Goal: Check status: Check status

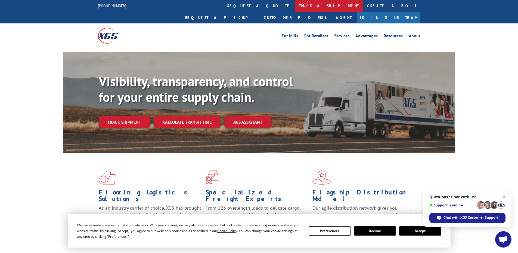
click at [295, 5] on link "track a shipment" at bounding box center [329, 6] width 68 height 12
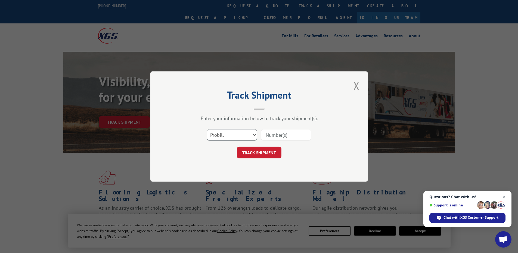
click at [230, 135] on select "Select category... Probill BOL PO" at bounding box center [232, 134] width 50 height 11
select select "bol"
click at [207, 129] on select "Select category... Probill BOL PO" at bounding box center [232, 134] width 50 height 11
click at [272, 134] on input at bounding box center [286, 134] width 50 height 11
paste input "4761984"
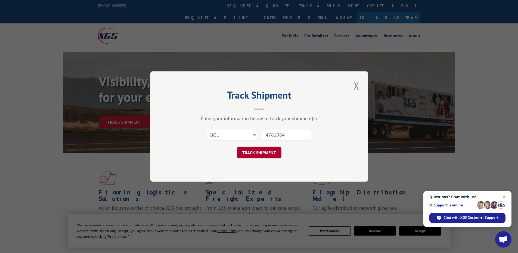
type input "4761984"
drag, startPoint x: 261, startPoint y: 149, endPoint x: 267, endPoint y: 149, distance: 6.0
click at [261, 149] on button "TRACK SHIPMENT" at bounding box center [259, 152] width 45 height 11
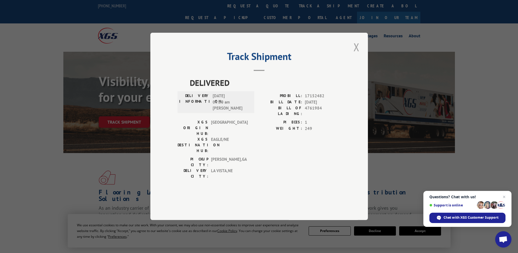
click at [355, 54] on button "Close modal" at bounding box center [356, 46] width 9 height 15
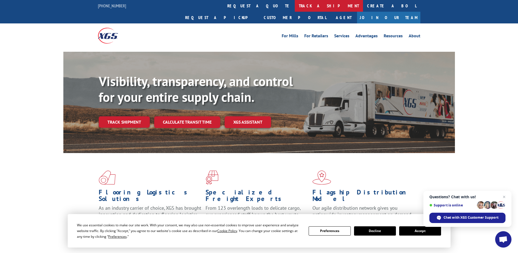
click at [295, 5] on link "track a shipment" at bounding box center [329, 6] width 68 height 12
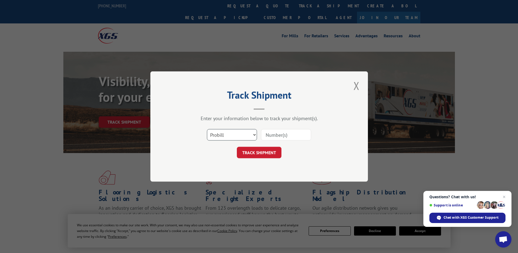
click at [243, 134] on select "Select category... Probill BOL PO" at bounding box center [232, 134] width 50 height 11
select select "bol"
click at [207, 129] on select "Select category... Probill BOL PO" at bounding box center [232, 134] width 50 height 11
click at [281, 134] on input at bounding box center [286, 134] width 50 height 11
paste input "4761984"
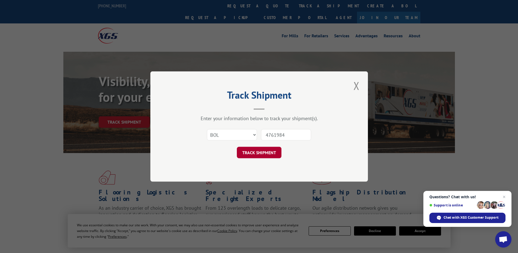
type input "4761984"
click at [255, 155] on button "TRACK SHIPMENT" at bounding box center [259, 152] width 45 height 11
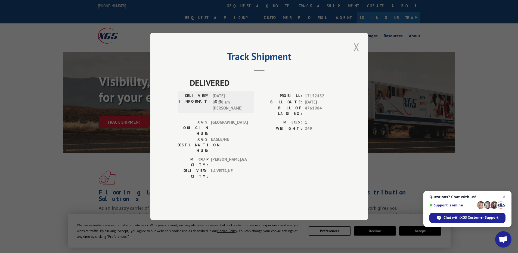
click at [354, 54] on button "Close modal" at bounding box center [356, 46] width 9 height 15
